Goal: Navigation & Orientation: Find specific page/section

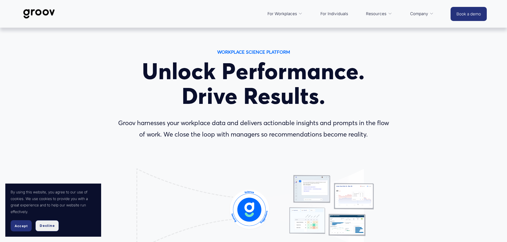
click at [50, 228] on span "Decline" at bounding box center [47, 226] width 15 height 5
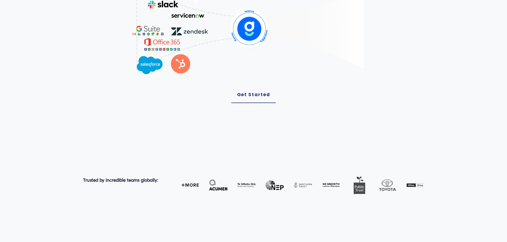
scroll to position [186, 0]
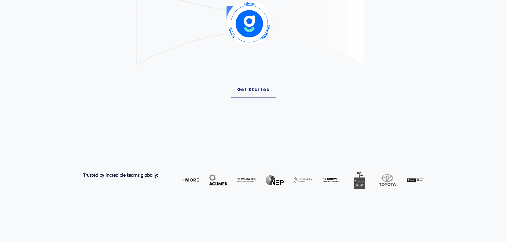
click at [259, 92] on link "Get Started" at bounding box center [253, 90] width 45 height 16
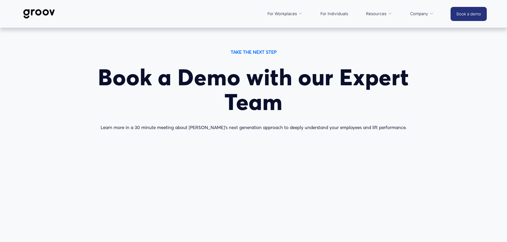
click at [333, 15] on link "For Individuals" at bounding box center [334, 13] width 33 height 13
